Goal: Task Accomplishment & Management: Use online tool/utility

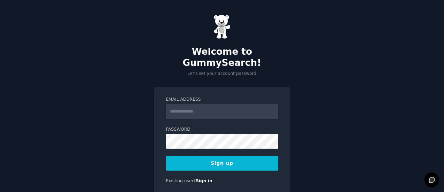
click at [209, 104] on input "Email Address" at bounding box center [222, 111] width 112 height 15
type input "**********"
click at [227, 156] on button "Sign up" at bounding box center [222, 163] width 112 height 15
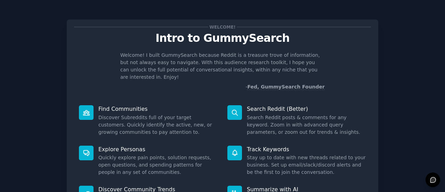
scroll to position [80, 0]
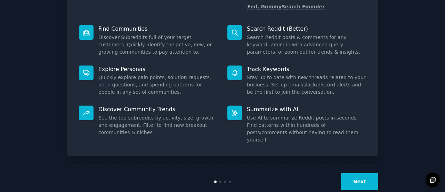
click at [355, 173] on button "Next" at bounding box center [359, 181] width 37 height 17
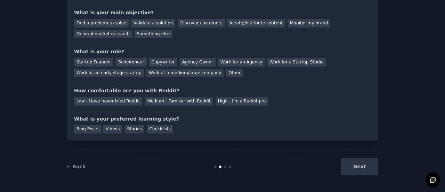
click at [355, 167] on div "Next" at bounding box center [327, 166] width 104 height 17
click at [369, 170] on div "Next" at bounding box center [327, 166] width 104 height 17
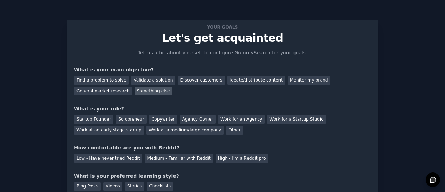
click at [135, 88] on div "Something else" at bounding box center [154, 91] width 38 height 9
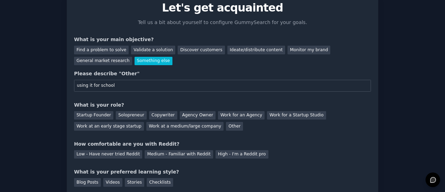
scroll to position [31, 0]
type input "using it for school"
click at [226, 125] on div "Other" at bounding box center [234, 125] width 17 height 9
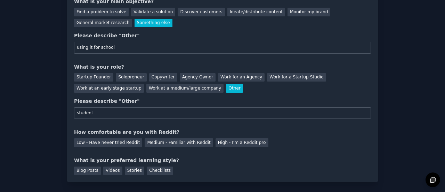
scroll to position [78, 0]
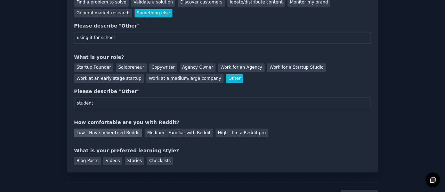
type input "student"
click at [122, 132] on div "Low - Have never tried Reddit" at bounding box center [108, 132] width 68 height 9
click at [91, 160] on div "Blog Posts" at bounding box center [87, 161] width 27 height 9
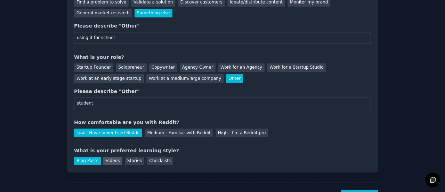
click at [109, 161] on div "Videos" at bounding box center [112, 161] width 19 height 9
click at [92, 161] on div "Blog Posts" at bounding box center [87, 161] width 27 height 9
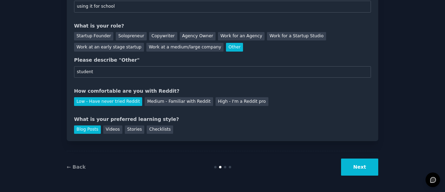
click at [372, 162] on button "Next" at bounding box center [359, 166] width 37 height 17
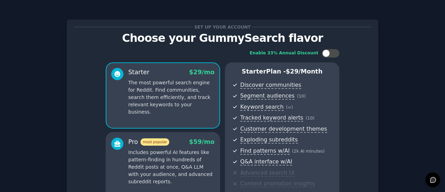
scroll to position [141, 0]
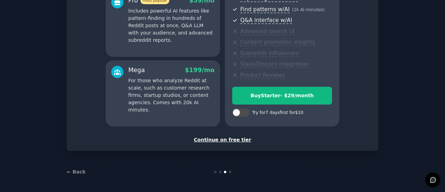
click at [212, 140] on div "Continue on free tier" at bounding box center [222, 139] width 297 height 7
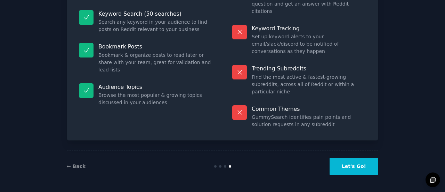
scroll to position [79, 0]
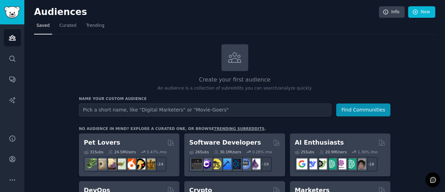
click at [212, 110] on input "text" at bounding box center [205, 109] width 253 height 13
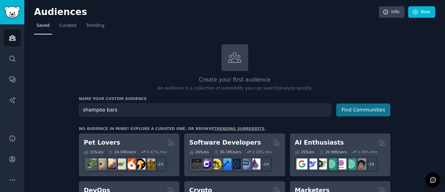
type input "shampoo bars"
click at [376, 112] on button "Find Communities" at bounding box center [363, 109] width 54 height 13
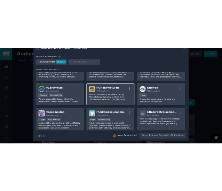
scroll to position [22, 0]
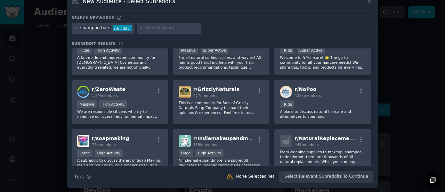
click at [95, 29] on div "shampoo bars" at bounding box center [95, 28] width 30 height 6
click at [99, 29] on div "shampoo bars" at bounding box center [95, 28] width 30 height 6
click at [97, 29] on div "shampoo bars" at bounding box center [95, 28] width 30 height 6
click at [99, 28] on div "shampoo bars" at bounding box center [95, 28] width 30 height 6
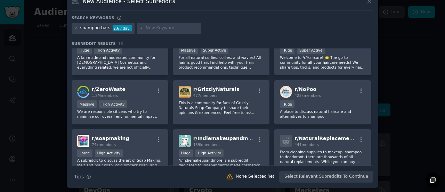
click at [98, 28] on div "shampoo bars" at bounding box center [95, 28] width 30 height 6
click at [76, 27] on icon at bounding box center [76, 28] width 2 height 2
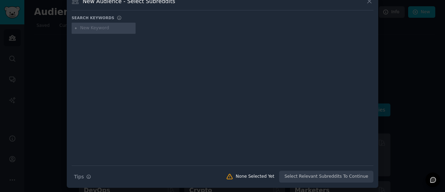
click at [91, 27] on input "text" at bounding box center [106, 28] width 53 height 6
type input "shampoobar"
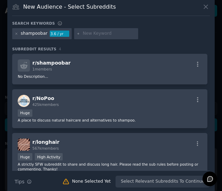
scroll to position [7, 0]
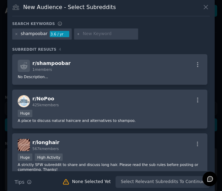
click at [100, 32] on input "text" at bounding box center [109, 34] width 53 height 6
type input "wondr care"
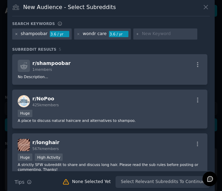
click at [18, 34] on icon at bounding box center [17, 34] width 4 height 4
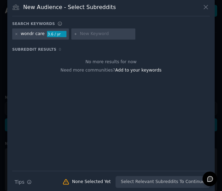
click at [84, 34] on input "text" at bounding box center [106, 34] width 53 height 6
click at [16, 34] on icon at bounding box center [17, 34] width 4 height 4
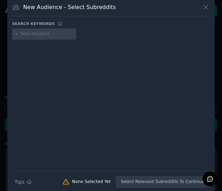
click at [25, 36] on input "text" at bounding box center [47, 34] width 53 height 6
type input "ecologic shampoo"
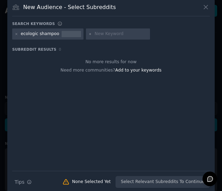
click at [88, 34] on icon at bounding box center [90, 34] width 4 height 4
click at [40, 35] on div "ecologic shampoo" at bounding box center [40, 34] width 39 height 6
click at [15, 34] on icon at bounding box center [17, 34] width 4 height 4
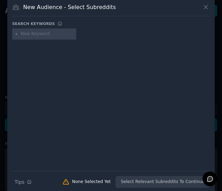
click at [29, 31] on input "text" at bounding box center [47, 34] width 53 height 6
type input "shampoo bars"
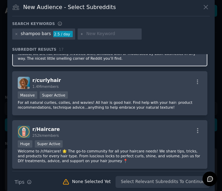
scroll to position [37, 0]
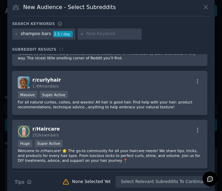
click at [97, 33] on input "text" at bounding box center [112, 34] width 53 height 6
type input "skincare"
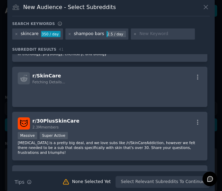
scroll to position [755, 0]
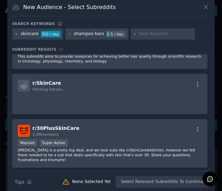
click at [16, 33] on icon at bounding box center [17, 34] width 2 height 2
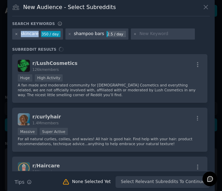
click at [16, 33] on icon at bounding box center [17, 34] width 2 height 2
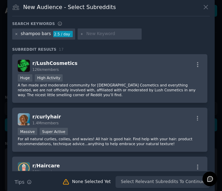
click at [17, 34] on icon at bounding box center [17, 34] width 4 height 4
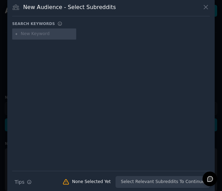
click at [23, 34] on input "text" at bounding box center [47, 34] width 53 height 6
type input "eco-conscious women"
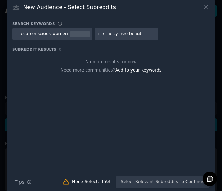
type input "cruelty-free beauty"
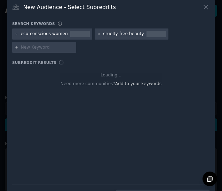
click at [17, 33] on icon at bounding box center [17, 34] width 2 height 2
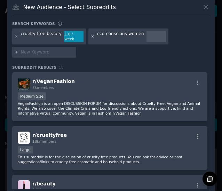
click at [91, 35] on icon at bounding box center [93, 37] width 4 height 4
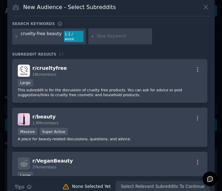
click at [99, 33] on input "text" at bounding box center [123, 36] width 53 height 6
type input "natural ingredients skincare"
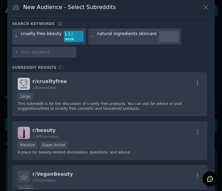
click at [16, 35] on icon at bounding box center [17, 36] width 2 height 2
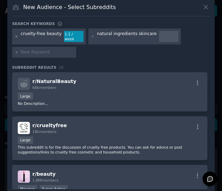
click at [17, 35] on icon at bounding box center [17, 37] width 4 height 4
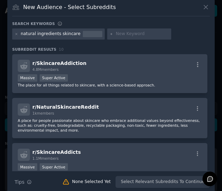
click at [123, 34] on input "text" at bounding box center [142, 34] width 53 height 6
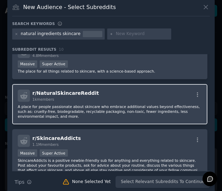
scroll to position [17, 0]
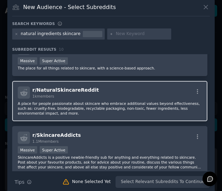
click at [113, 103] on p "A place for people passionate about skincare who embrace additional values beyo…" at bounding box center [110, 108] width 184 height 15
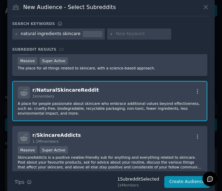
click at [74, 106] on p "A place for people passionate about skincare who embrace additional values beyo…" at bounding box center [110, 108] width 184 height 15
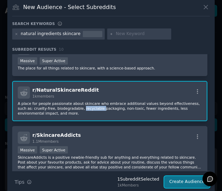
click at [185, 182] on button "Create Audience" at bounding box center [187, 182] width 46 height 12
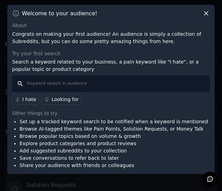
click at [93, 83] on input "text" at bounding box center [111, 84] width 198 height 17
click at [25, 99] on div "I hate" at bounding box center [29, 99] width 14 height 7
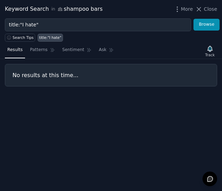
click at [62, 72] on h3 "No results at this time..." at bounding box center [111, 75] width 197 height 7
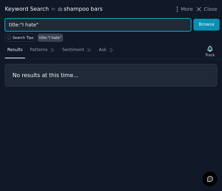
click at [43, 25] on input "title:"I hate"" at bounding box center [98, 24] width 186 height 13
type input "t"
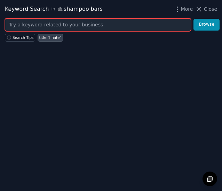
type input "d"
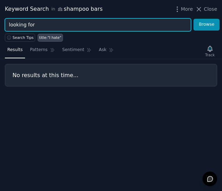
click at [193, 19] on button "Browse" at bounding box center [206, 25] width 26 height 12
type input "l"
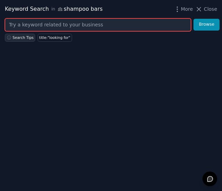
click at [19, 39] on span "Search Tips" at bounding box center [23, 37] width 21 height 5
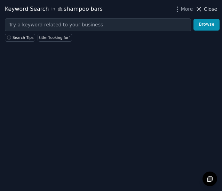
click at [200, 11] on icon at bounding box center [198, 9] width 7 height 7
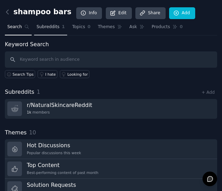
click at [46, 28] on span "Subreddits" at bounding box center [48, 27] width 23 height 6
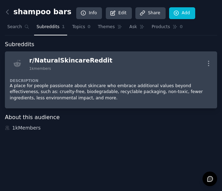
click at [33, 93] on p "A place for people passionate about skincare who embrace additional values beyo…" at bounding box center [111, 92] width 202 height 18
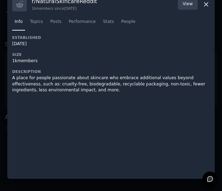
scroll to position [13, 0]
click at [59, 27] on link "Posts" at bounding box center [56, 23] width 16 height 14
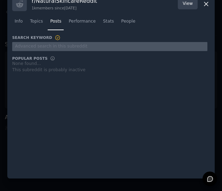
click at [38, 48] on input "text" at bounding box center [109, 46] width 195 height 9
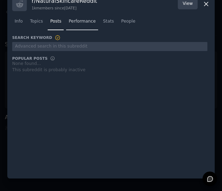
click at [79, 23] on span "Performance" at bounding box center [82, 21] width 27 height 6
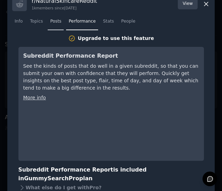
click at [55, 23] on span "Posts" at bounding box center [55, 21] width 11 height 6
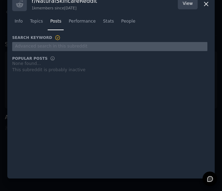
click at [44, 46] on input "text" at bounding box center [109, 46] width 195 height 9
type input "affection"
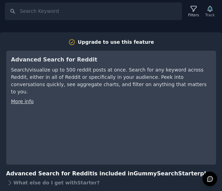
scroll to position [35, 0]
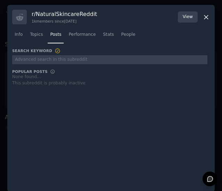
click at [202, 18] on icon at bounding box center [205, 17] width 7 height 7
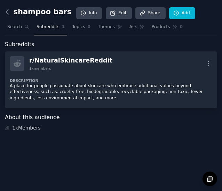
click at [10, 14] on icon at bounding box center [7, 11] width 7 height 7
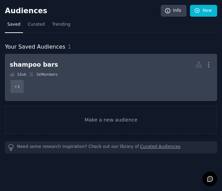
click at [17, 62] on div "shampoo bars" at bounding box center [34, 65] width 48 height 9
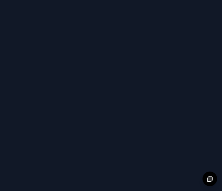
click at [17, 62] on div at bounding box center [111, 95] width 222 height 191
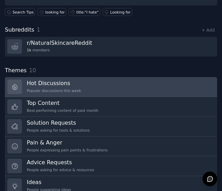
scroll to position [73, 0]
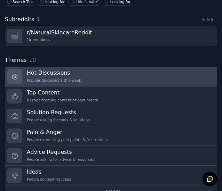
click at [30, 69] on h3 "Hot Discussions" at bounding box center [54, 72] width 54 height 7
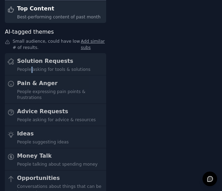
click at [30, 69] on div "Solution Requests People asking for tools & solutions Pain & Anger People expre…" at bounding box center [55, 125] width 101 height 145
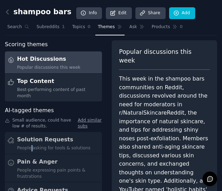
click at [6, 8] on link at bounding box center [9, 12] width 9 height 9
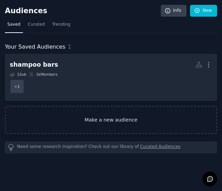
click at [47, 113] on link "Make a new audience" at bounding box center [111, 120] width 212 height 28
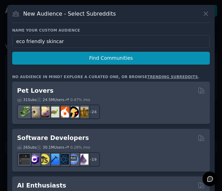
type input "eco friendly skincare"
click button "Find Communities" at bounding box center [111, 58] width 198 height 13
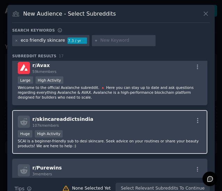
scroll to position [440, 0]
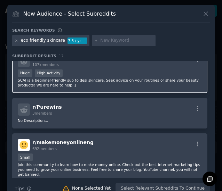
click at [102, 123] on div "r/ Purewins 3 members No Description..." at bounding box center [109, 113] width 195 height 31
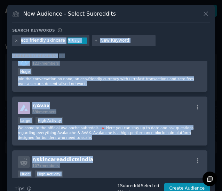
scroll to position [68, 0]
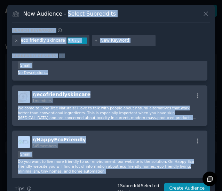
drag, startPoint x: 102, startPoint y: 123, endPoint x: 65, endPoint y: 15, distance: 114.6
click at [65, 15] on div "New Audience - Select Subreddits Search keywords eco friendly skincare 7.3 / yr…" at bounding box center [110, 102] width 207 height 195
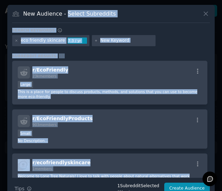
click at [76, 16] on h3 "New Audience - Select Subreddits" at bounding box center [69, 13] width 93 height 7
